Goal: Task Accomplishment & Management: Manage account settings

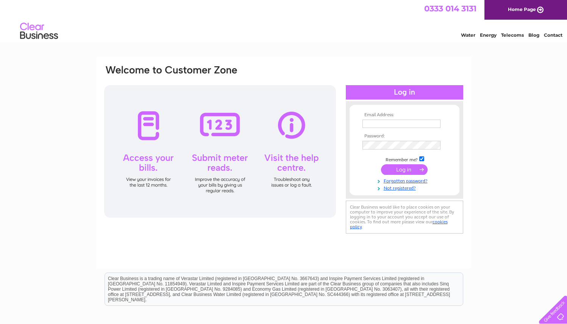
click at [371, 125] on input "text" at bounding box center [401, 124] width 78 height 8
type input "[EMAIL_ADDRESS][DOMAIN_NAME]"
click at [402, 169] on input "submit" at bounding box center [404, 170] width 47 height 11
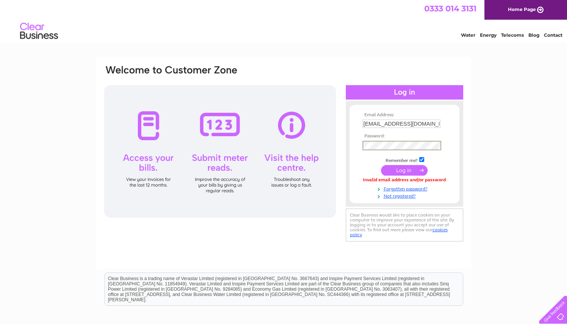
click at [404, 170] on input "submit" at bounding box center [404, 170] width 47 height 11
click at [329, 140] on div "Email Address: rossini1584@gmail.com Password:" at bounding box center [283, 153] width 361 height 179
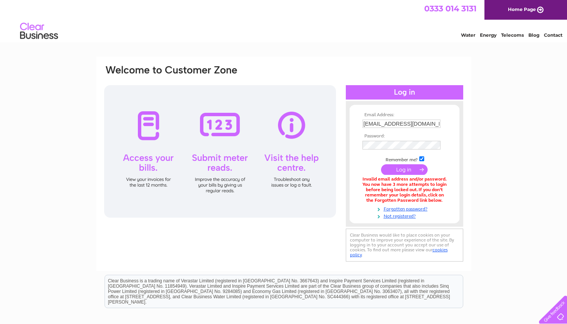
click at [396, 171] on input "submit" at bounding box center [404, 169] width 47 height 11
click at [405, 207] on link "Forgotten password?" at bounding box center [405, 208] width 86 height 7
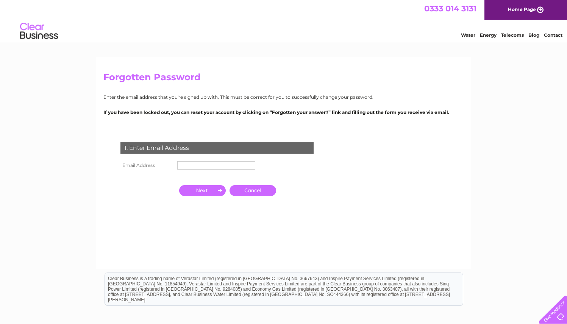
click at [229, 165] on input "text" at bounding box center [216, 165] width 78 height 8
type input "rossini1584@gmail.com"
click at [203, 189] on input "button" at bounding box center [202, 190] width 47 height 11
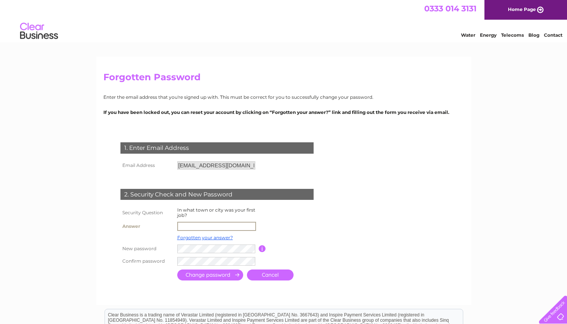
click at [194, 227] on input "text" at bounding box center [216, 226] width 79 height 9
type input "glasgow"
click at [218, 273] on input "submit" at bounding box center [210, 275] width 66 height 11
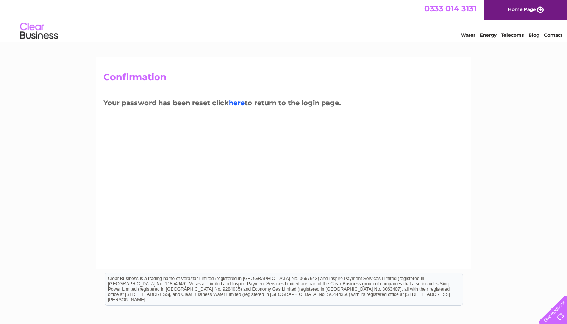
click at [243, 103] on link "here" at bounding box center [237, 103] width 16 height 8
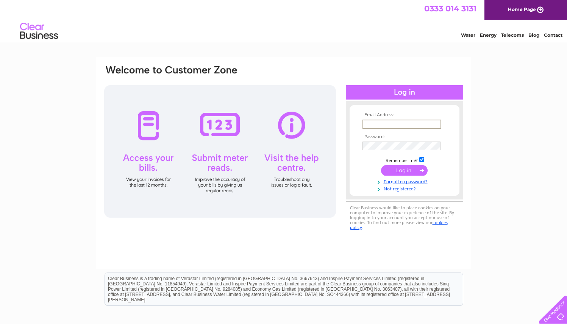
click at [375, 123] on input "text" at bounding box center [401, 124] width 79 height 9
type input "rossini1584@gmail.com"
click at [405, 169] on input "submit" at bounding box center [404, 170] width 47 height 11
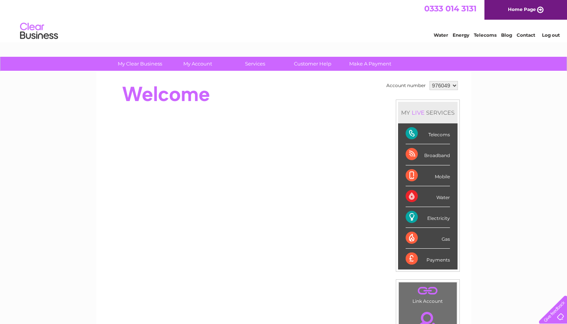
click at [462, 34] on link "Energy" at bounding box center [461, 35] width 17 height 6
click at [434, 215] on div "Electricity" at bounding box center [428, 217] width 44 height 21
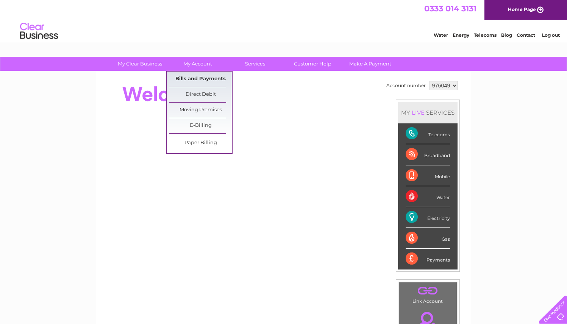
click at [207, 79] on link "Bills and Payments" at bounding box center [200, 79] width 62 height 15
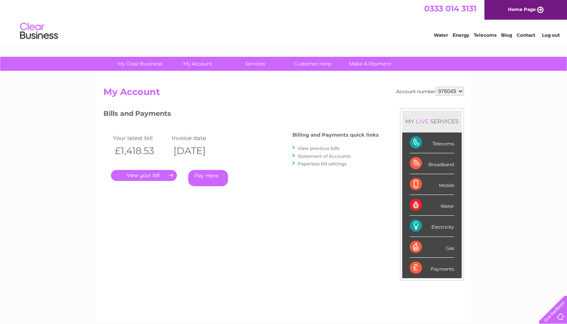
click at [129, 173] on link "." at bounding box center [144, 175] width 66 height 11
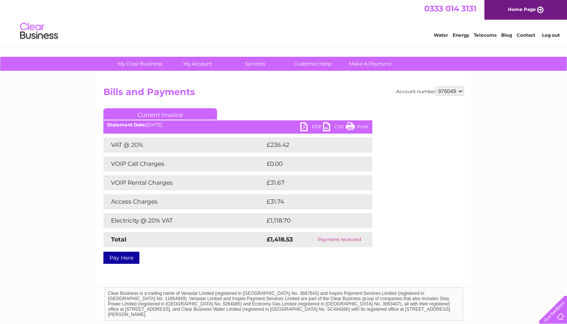
click at [311, 127] on link "PDF" at bounding box center [311, 127] width 23 height 11
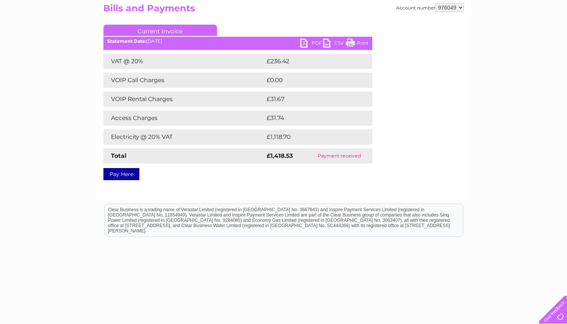
scroll to position [94, 0]
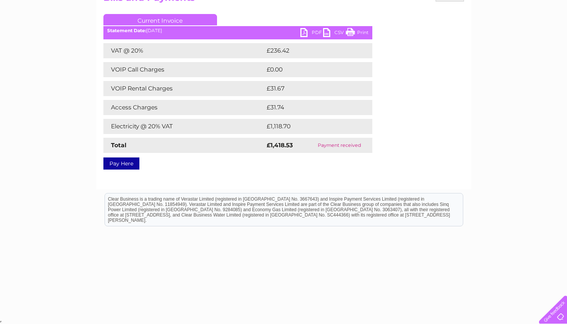
drag, startPoint x: 567, startPoint y: 32, endPoint x: 567, endPoint y: 36, distance: 4.2
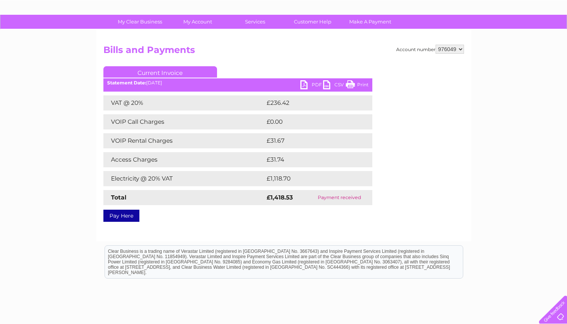
scroll to position [41, 0]
